Goal: Task Accomplishment & Management: Complete application form

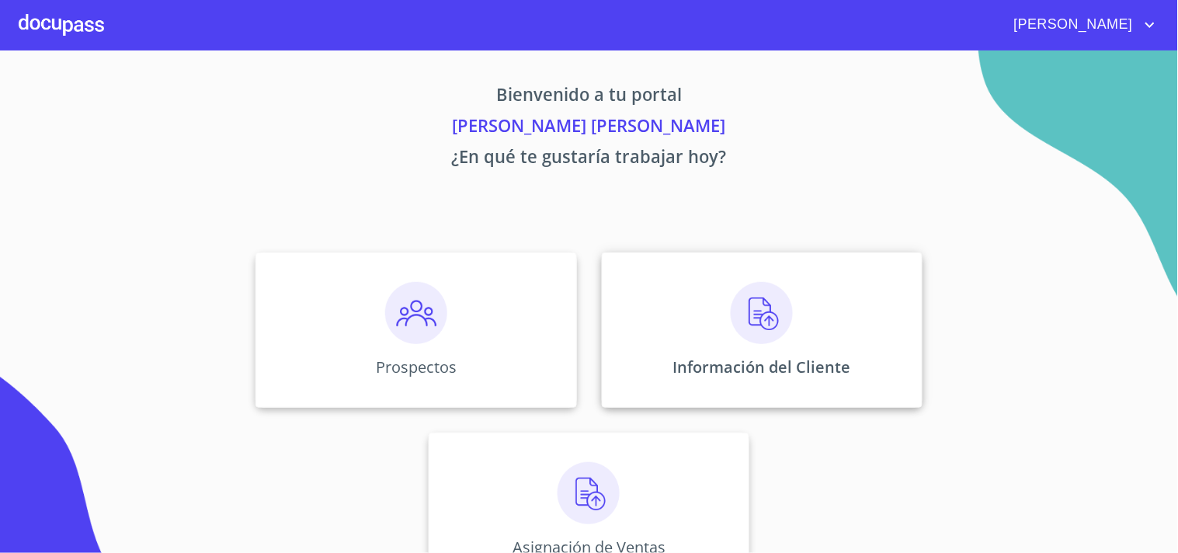
click at [707, 286] on div "Información del Cliente" at bounding box center [762, 329] width 321 height 155
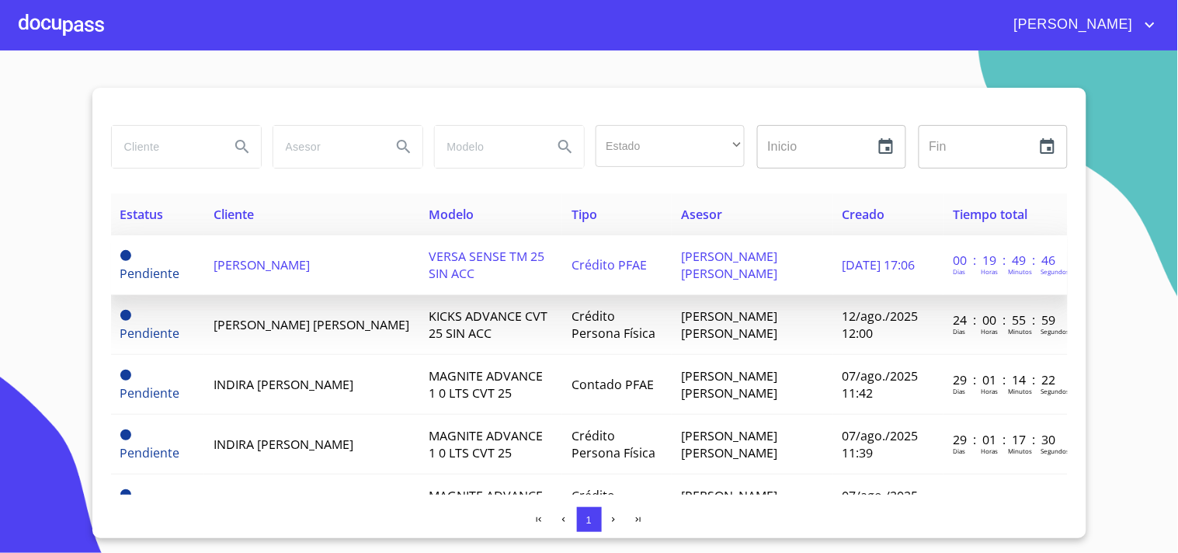
click at [843, 258] on span "[DATE] 17:06" at bounding box center [878, 264] width 73 height 17
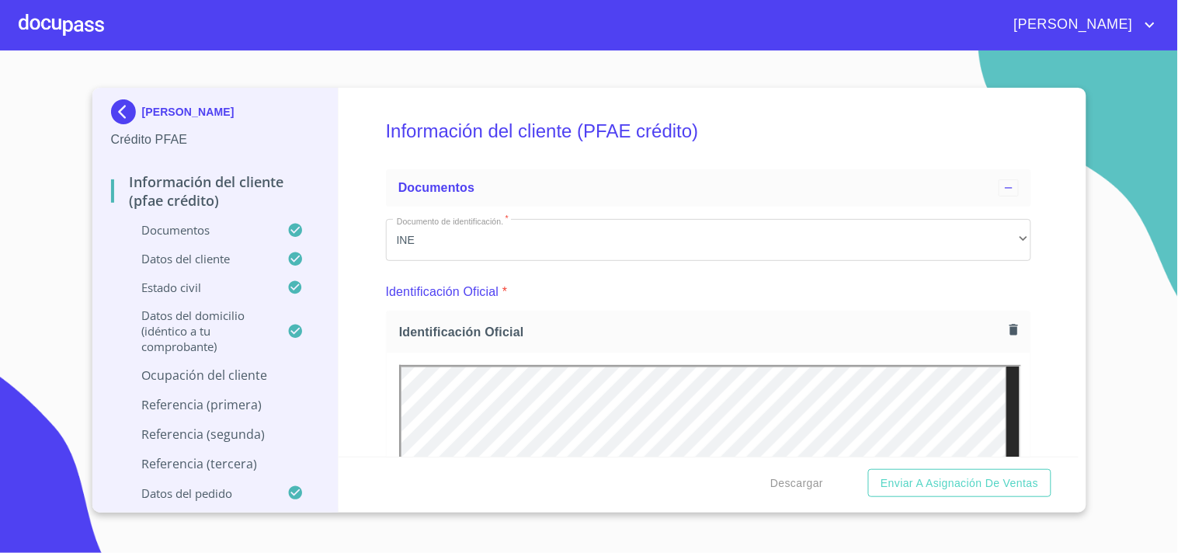
click at [221, 490] on p "Datos del pedido" at bounding box center [199, 493] width 177 height 16
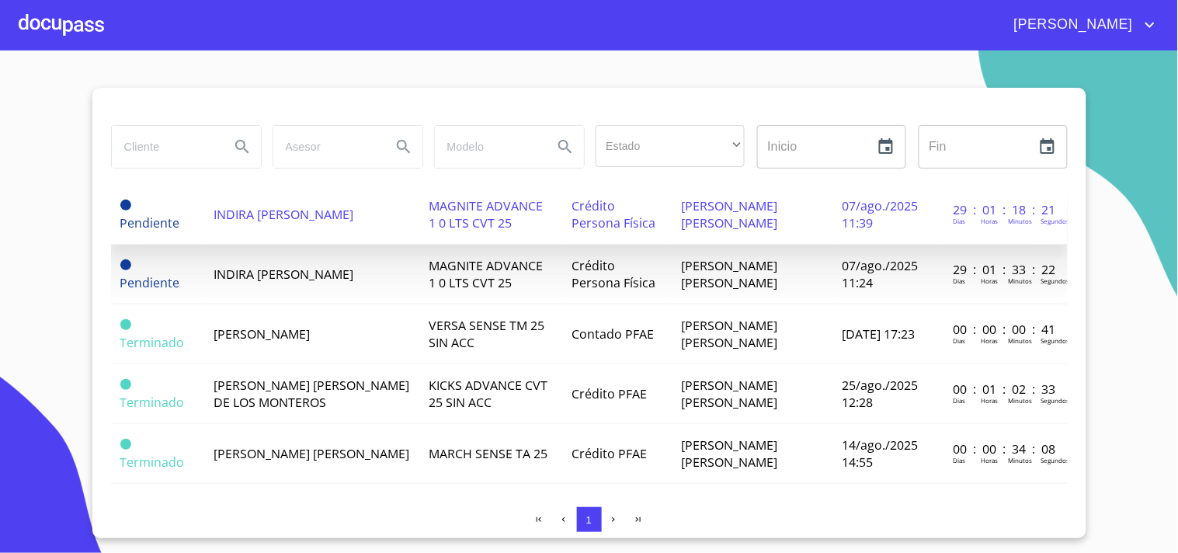
scroll to position [239, 0]
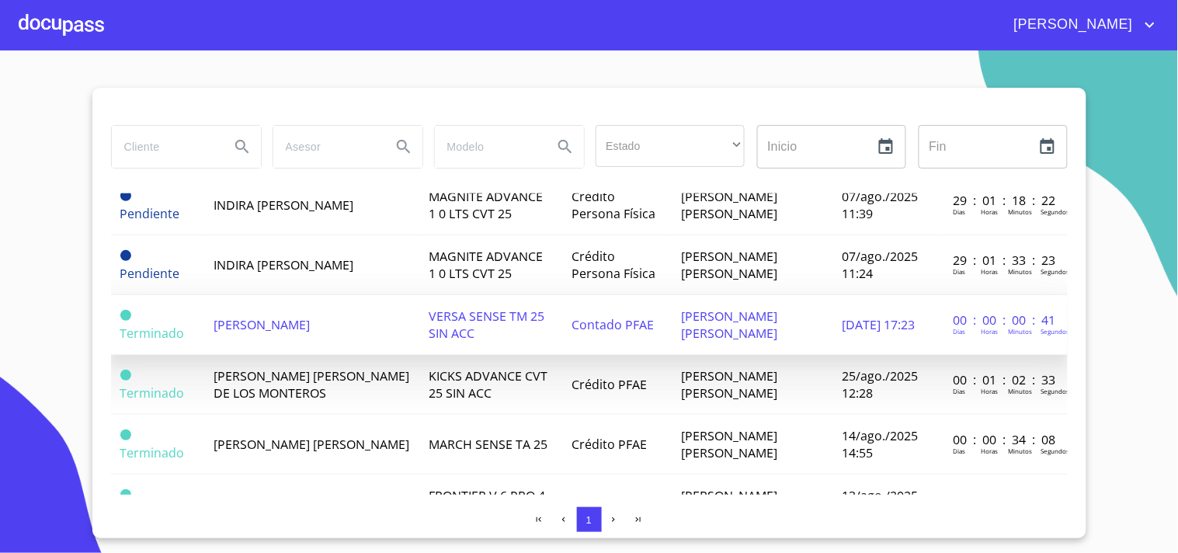
click at [310, 321] on span "[PERSON_NAME]" at bounding box center [262, 324] width 96 height 17
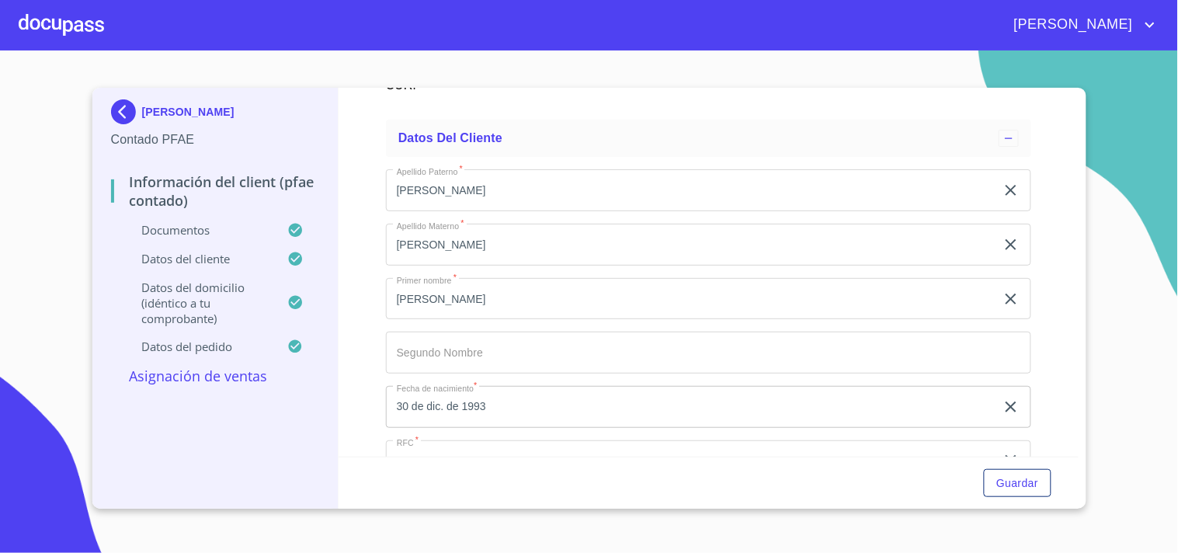
scroll to position [4139, 0]
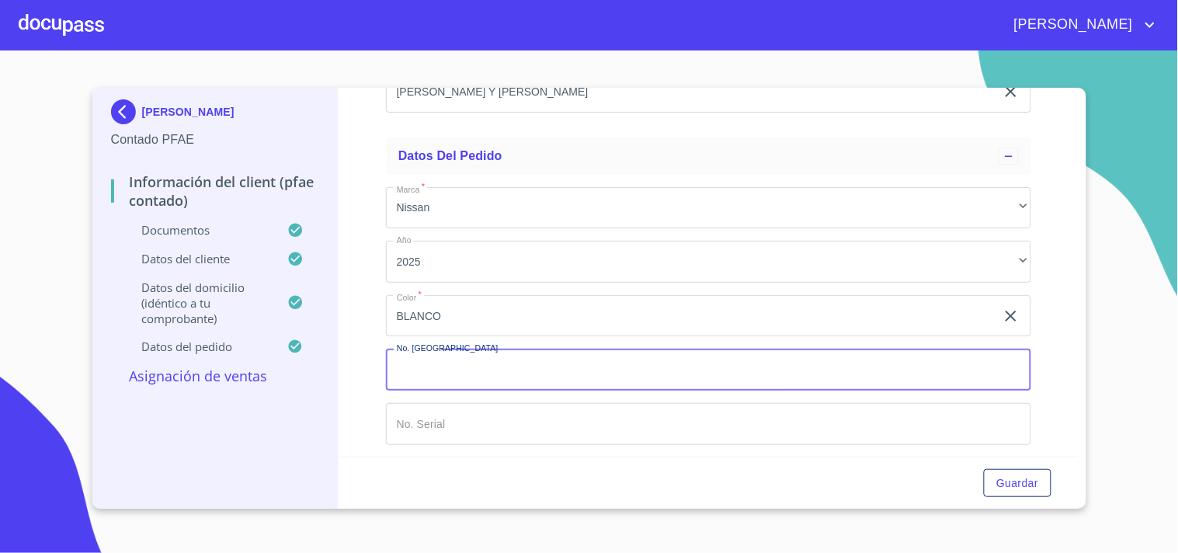
click at [585, 381] on input "Documento de identificación.   *" at bounding box center [708, 370] width 645 height 42
type input "149118"
click at [522, 422] on input "Documento de identificación.   *" at bounding box center [708, 424] width 645 height 42
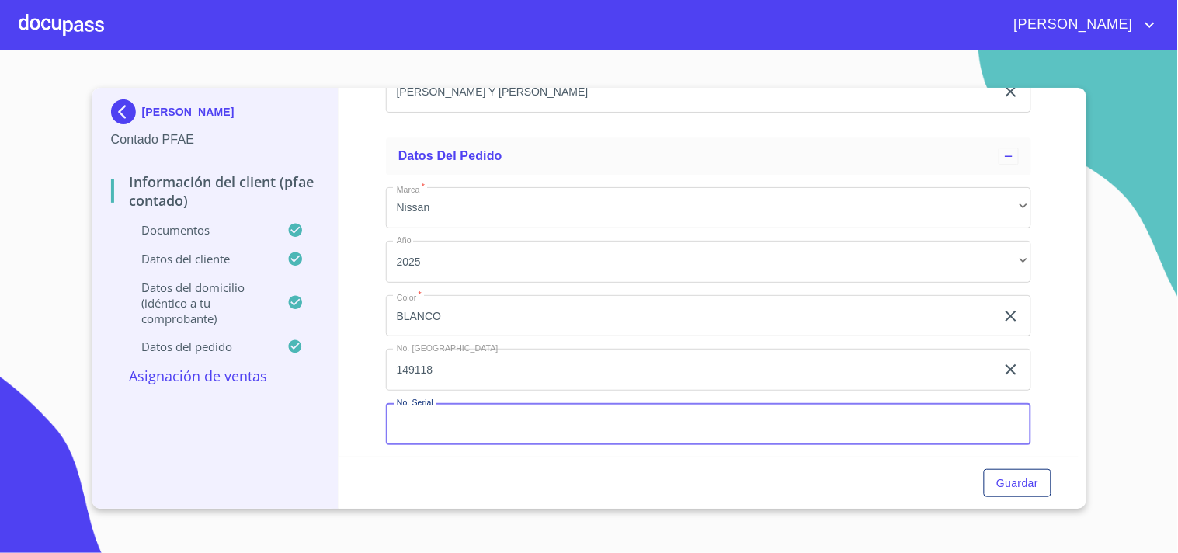
click at [522, 422] on input "Documento de identificación.   *" at bounding box center [708, 424] width 645 height 42
type input "[US_VEHICLE_IDENTIFICATION_NUMBER]"
click at [1029, 488] on span "Guardar" at bounding box center [1017, 483] width 42 height 19
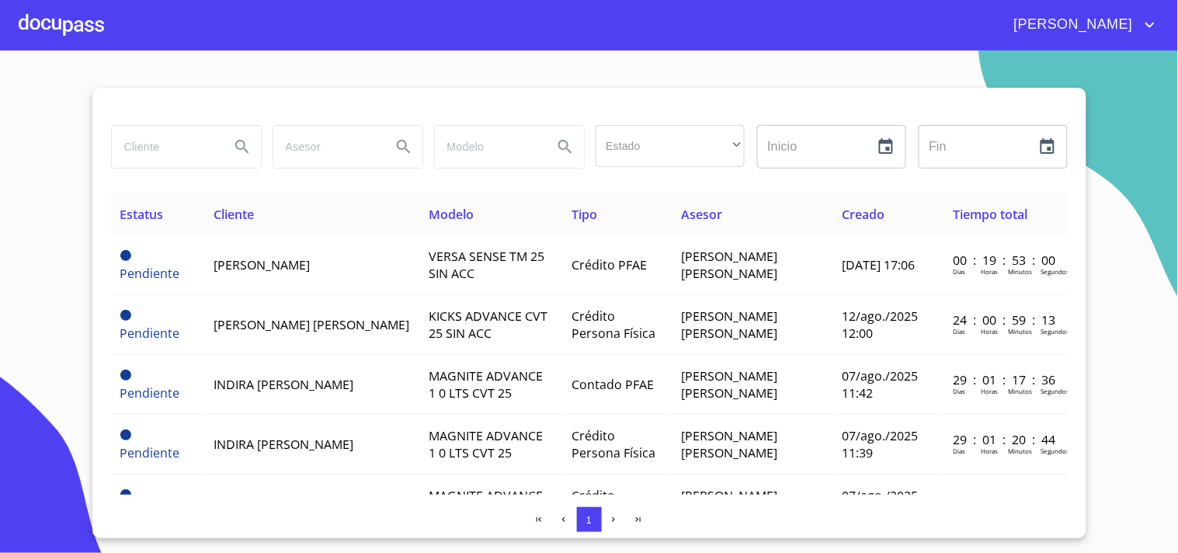
click at [63, 26] on div at bounding box center [61, 25] width 85 height 50
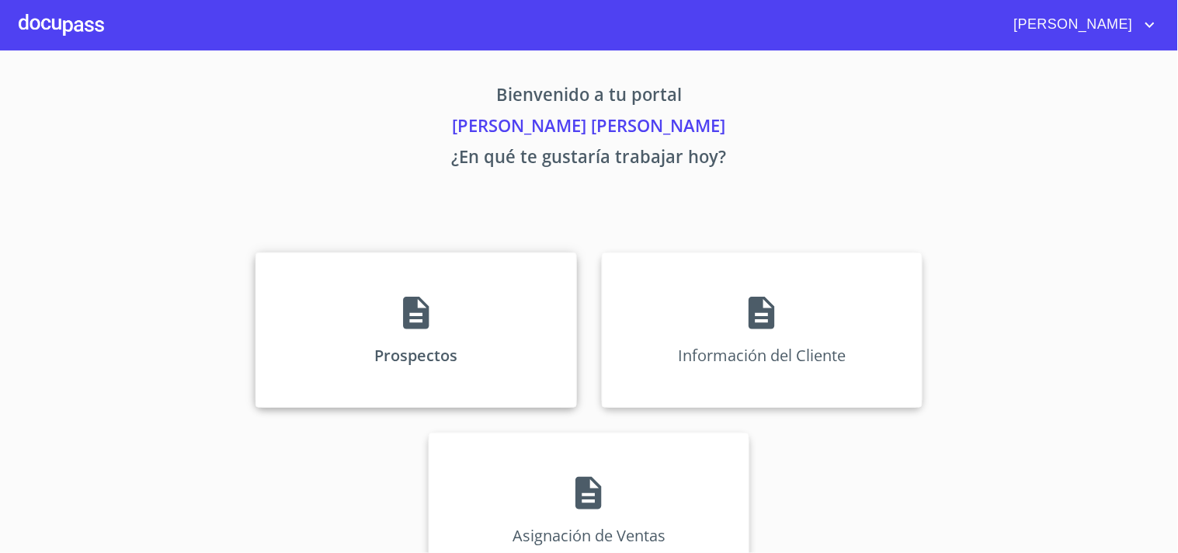
click at [459, 307] on div "Prospectos" at bounding box center [415, 329] width 321 height 155
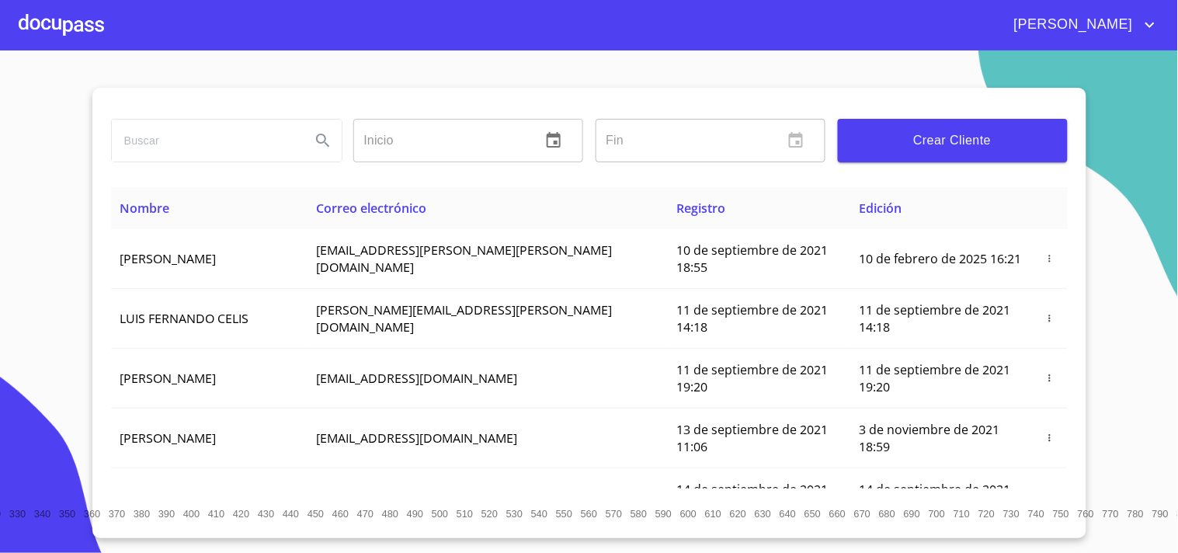
click at [216, 128] on input "search" at bounding box center [205, 141] width 186 height 42
type input "g"
type input "[PERSON_NAME]"
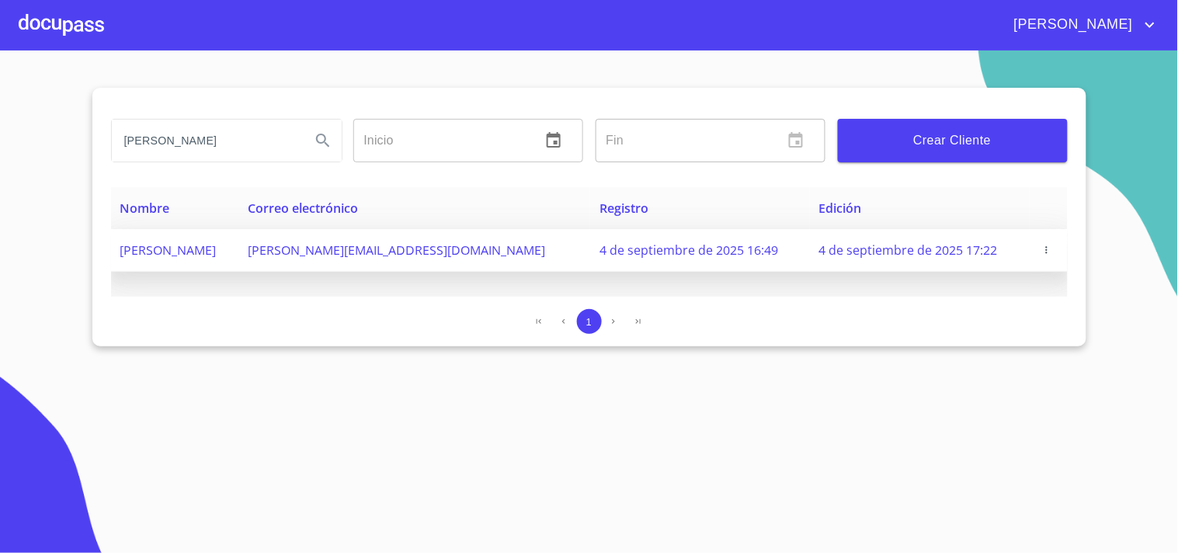
click at [627, 259] on td "4 de septiembre de 2025 16:49" at bounding box center [700, 250] width 220 height 43
click at [1043, 245] on icon "button" at bounding box center [1046, 250] width 11 height 11
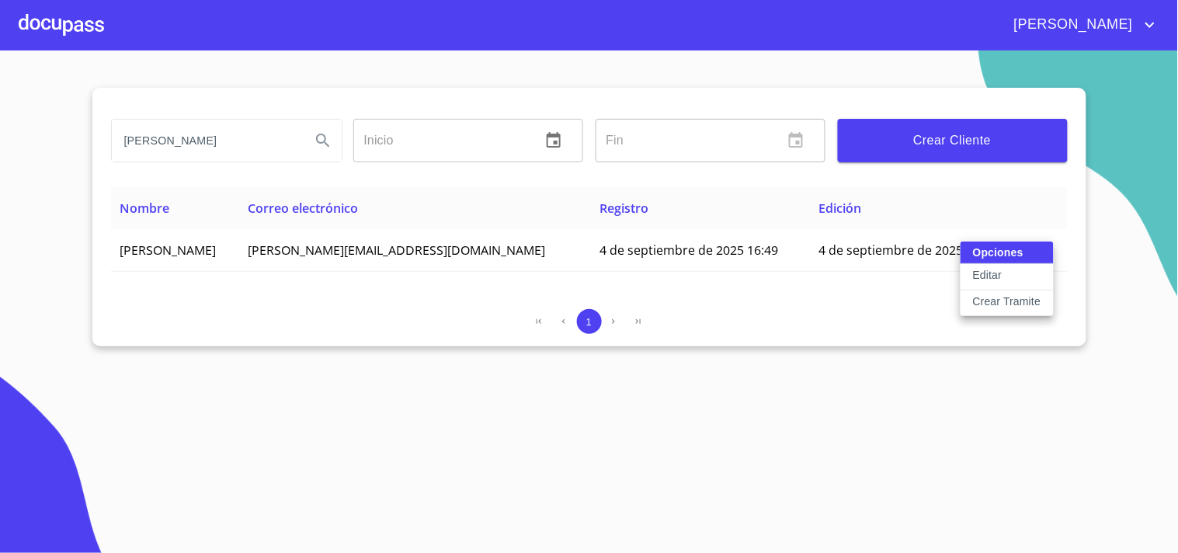
click at [1006, 250] on div "Opciones Editar Crear Tramite" at bounding box center [1007, 278] width 93 height 75
click at [731, 249] on div at bounding box center [589, 276] width 1178 height 553
click at [731, 249] on div "Opciones Editar Crear Tramite" at bounding box center [589, 276] width 1178 height 553
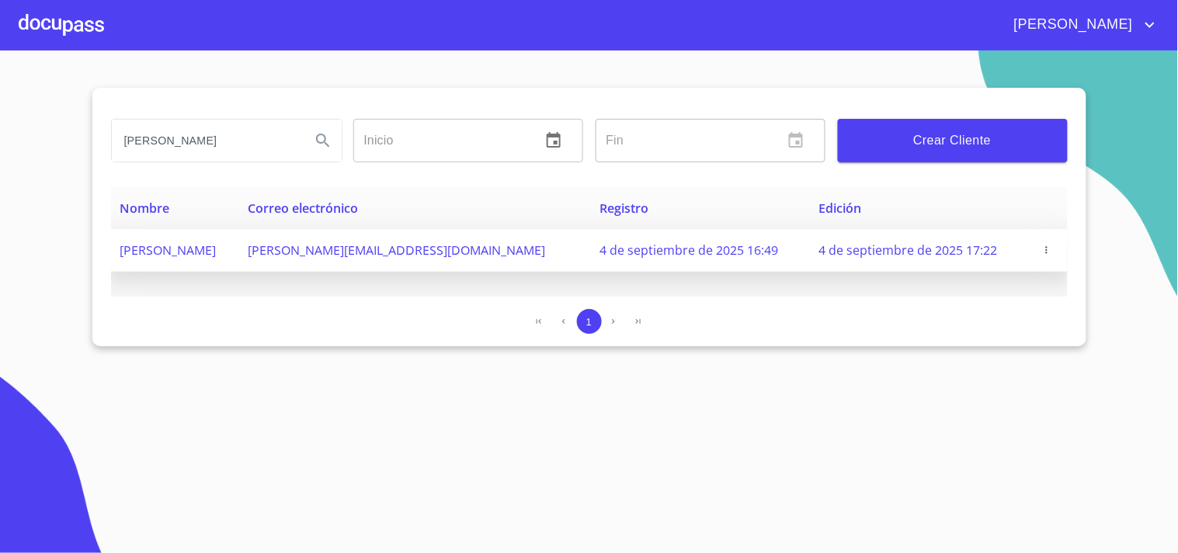
click at [217, 242] on span "[PERSON_NAME]" at bounding box center [168, 249] width 96 height 17
click at [664, 243] on span "4 de septiembre de 2025 16:49" at bounding box center [688, 249] width 179 height 17
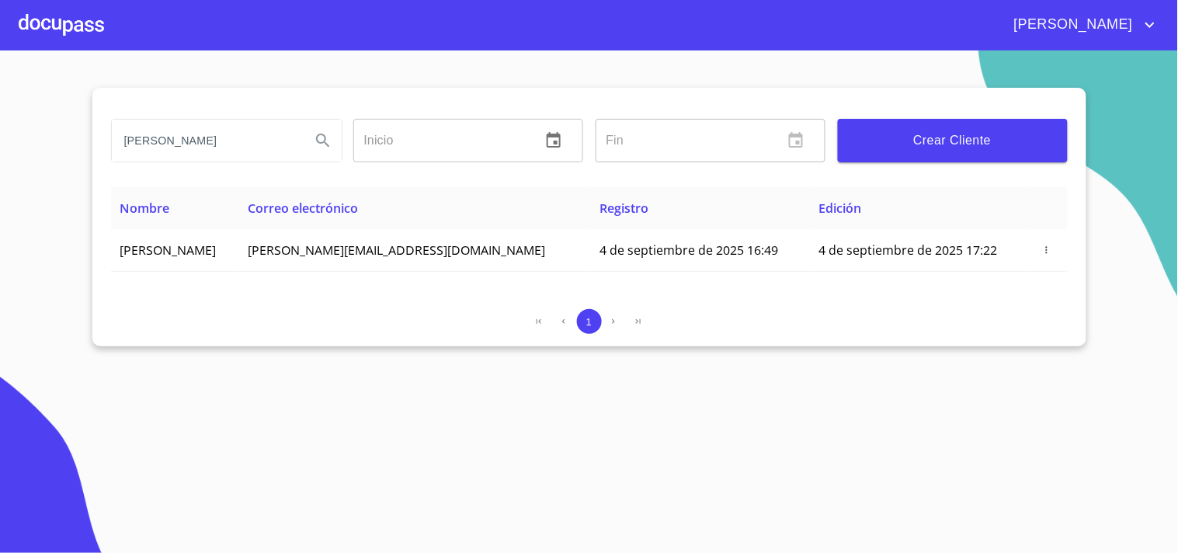
click at [34, 34] on div at bounding box center [61, 25] width 85 height 50
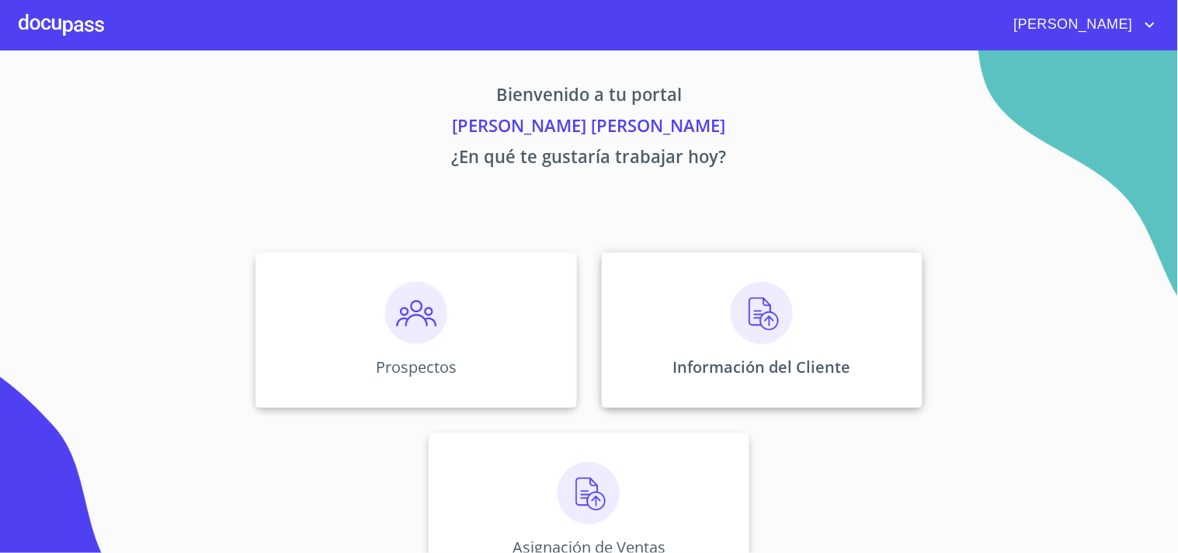
click at [650, 307] on div "Información del Cliente" at bounding box center [762, 329] width 321 height 155
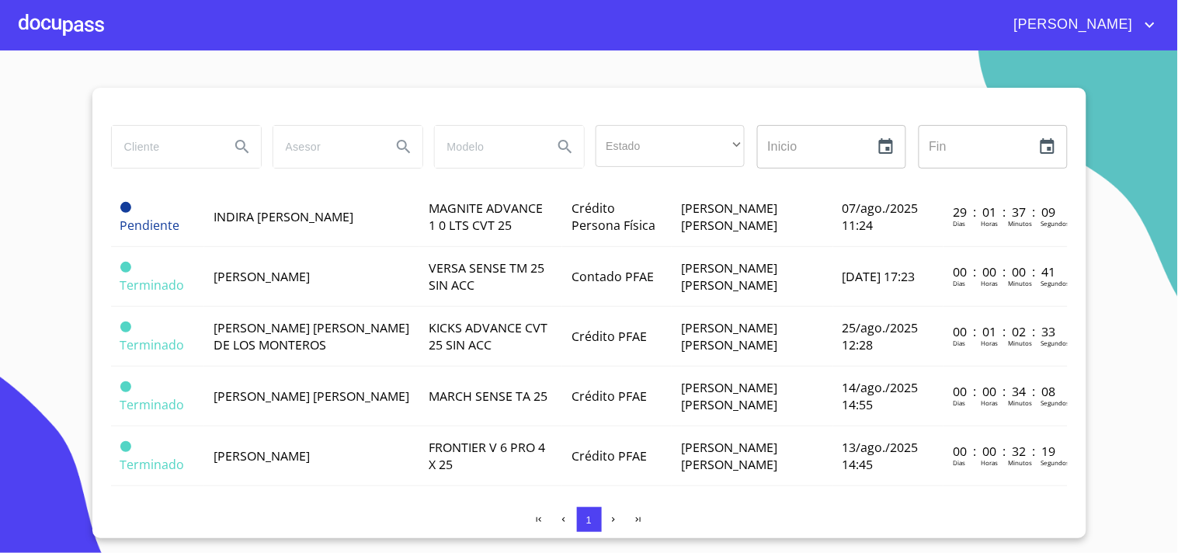
scroll to position [290, 0]
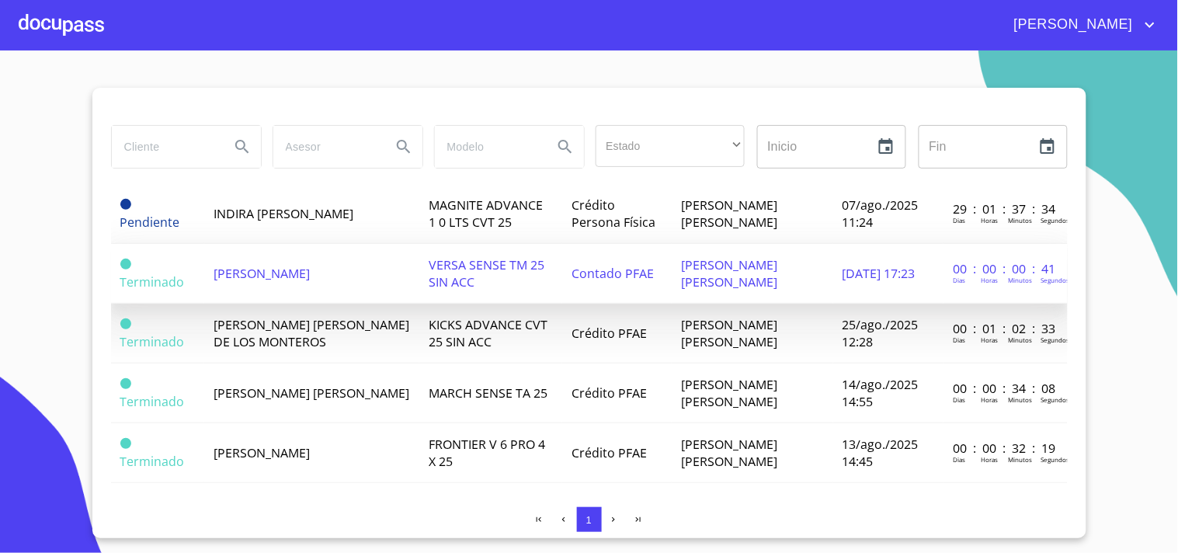
click at [311, 274] on td "[PERSON_NAME]" at bounding box center [311, 274] width 215 height 60
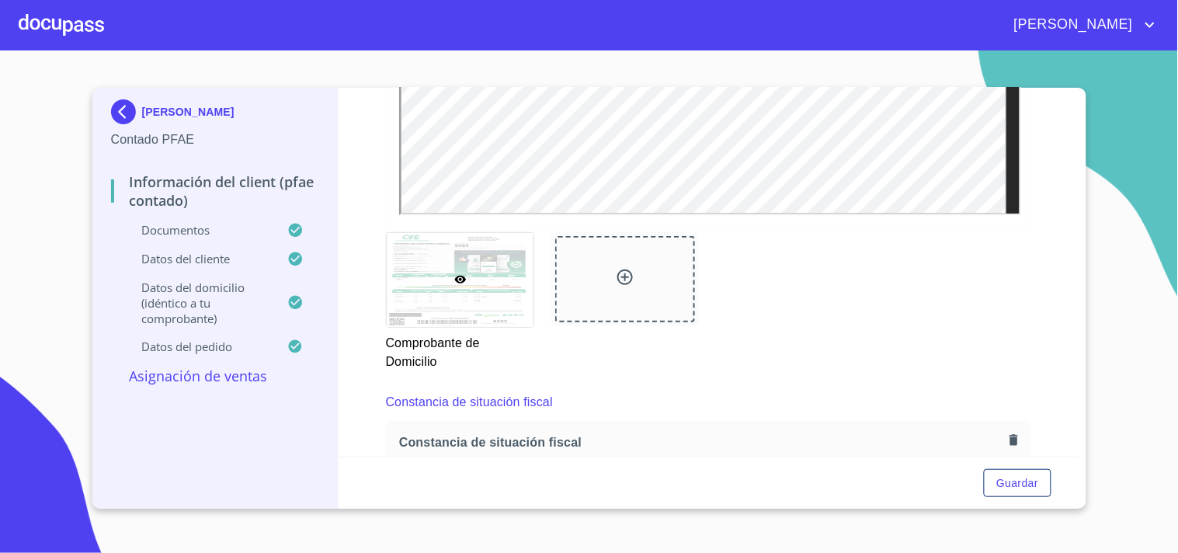
scroll to position [4139, 0]
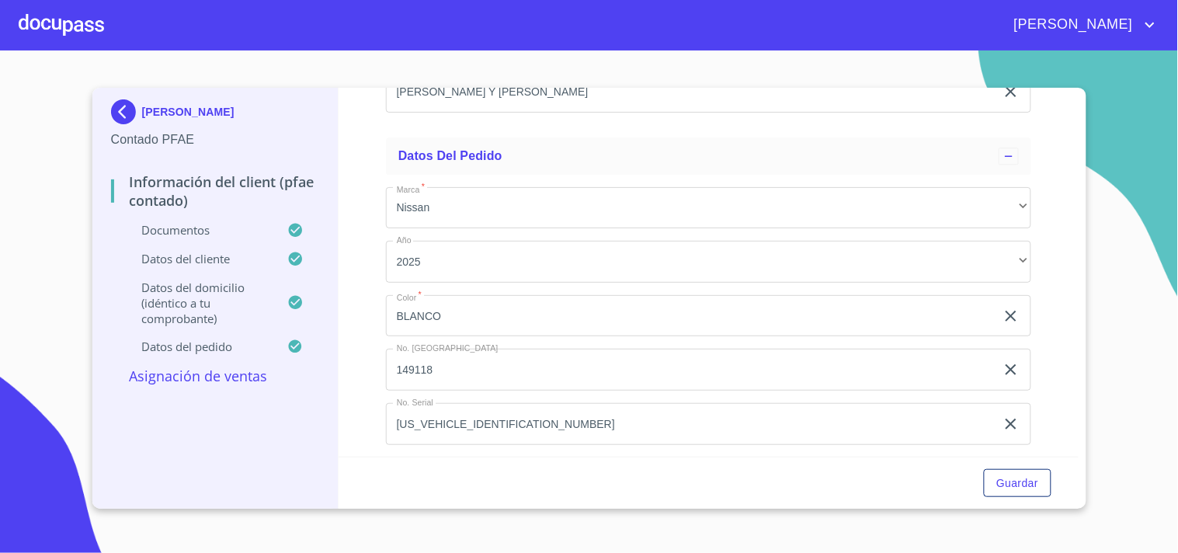
click at [218, 373] on p "Asignación de Ventas" at bounding box center [215, 375] width 209 height 19
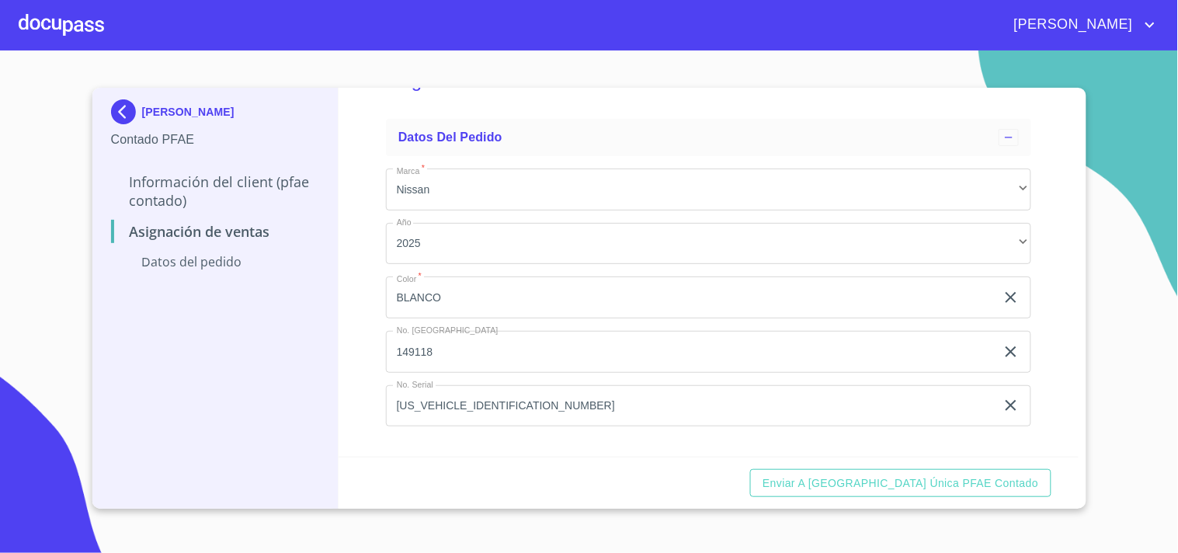
scroll to position [39, 0]
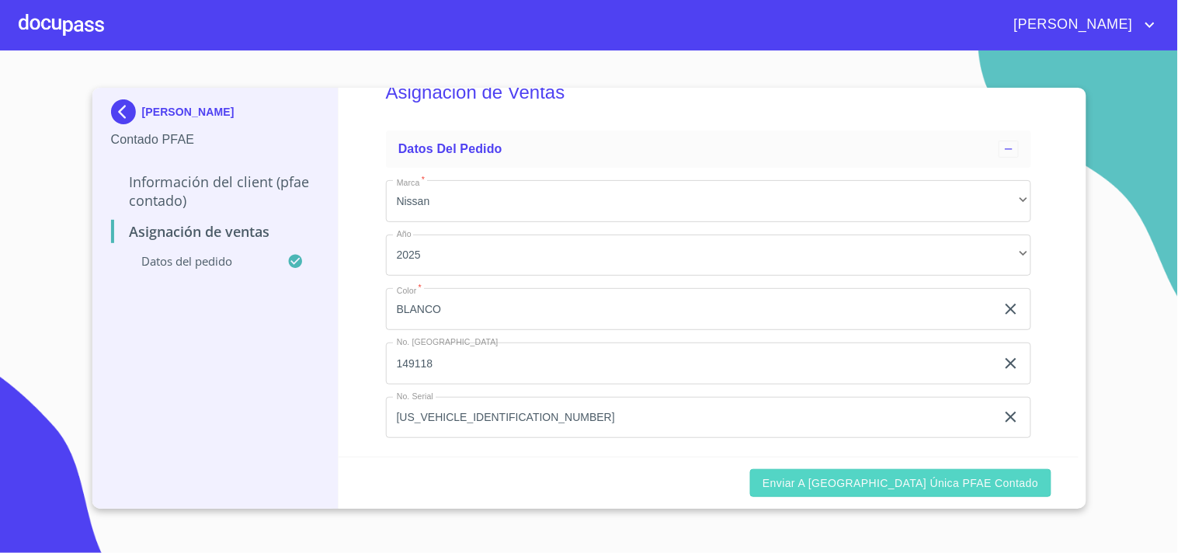
click at [894, 479] on span "Enviar a [GEOGRAPHIC_DATA] única PFAE contado" at bounding box center [901, 483] width 276 height 19
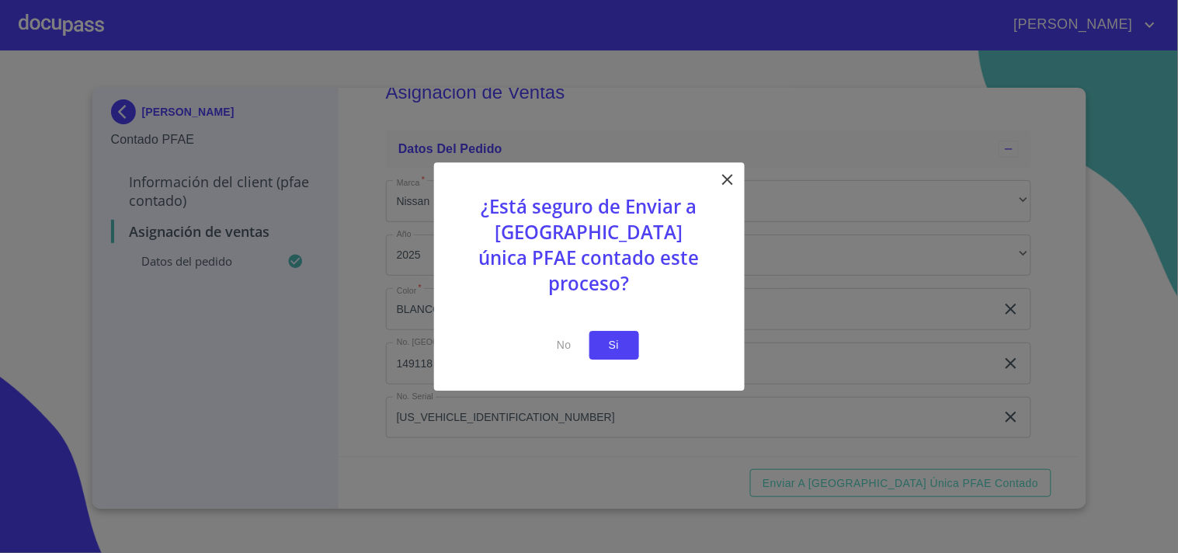
click at [619, 335] on span "Si" at bounding box center [614, 344] width 25 height 19
